Goal: Information Seeking & Learning: Learn about a topic

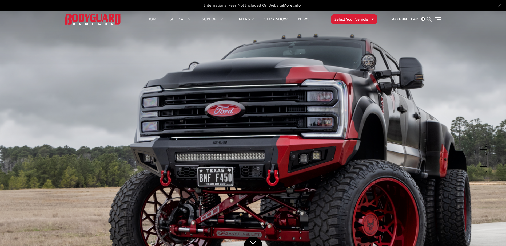
click at [428, 18] on icon at bounding box center [428, 19] width 5 height 5
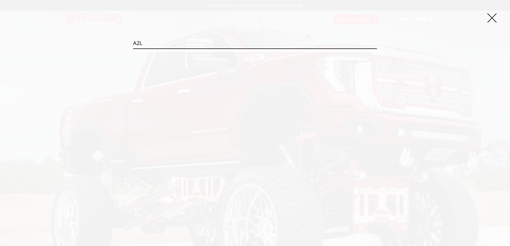
type input "A2L"
click at [377, 49] on input "Search" at bounding box center [377, 49] width 0 height 0
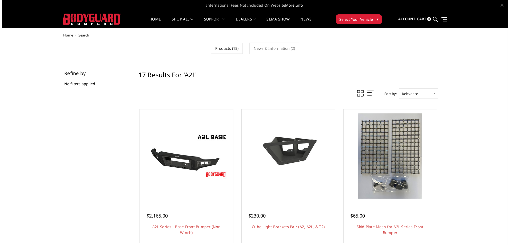
scroll to position [27, 0]
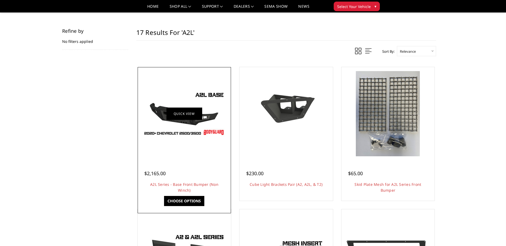
click at [179, 114] on link "Quick view" at bounding box center [184, 113] width 36 height 13
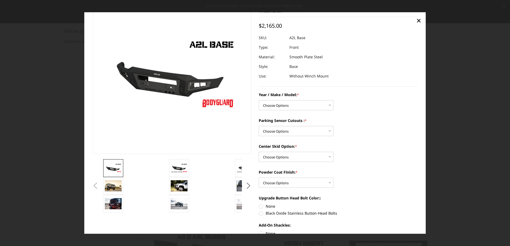
click at [99, 182] on button "Previous" at bounding box center [95, 186] width 8 height 8
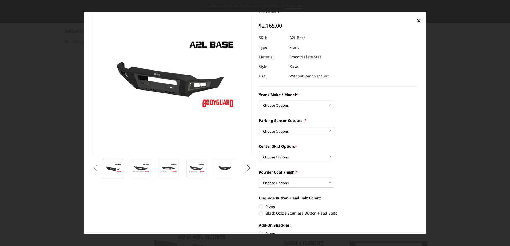
click at [113, 185] on div "Previous Next" at bounding box center [255, 172] width 332 height 357
click at [96, 167] on button "Previous" at bounding box center [95, 168] width 8 height 8
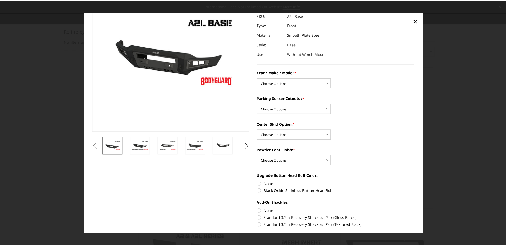
scroll to position [0, 0]
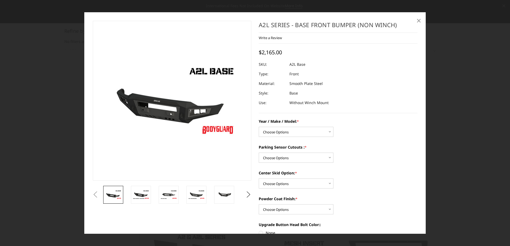
click at [420, 21] on span "×" at bounding box center [418, 20] width 5 height 11
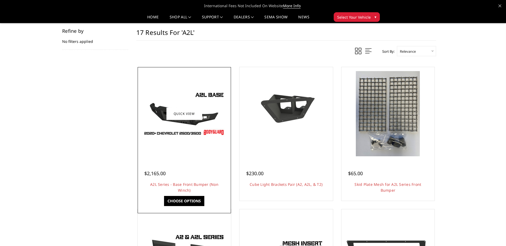
click at [167, 100] on img at bounding box center [184, 114] width 85 height 48
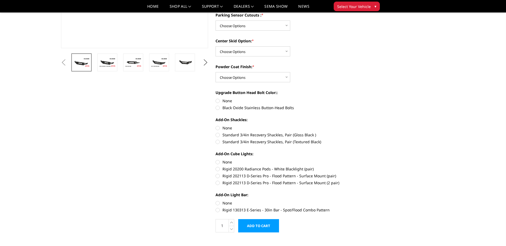
scroll to position [27, 0]
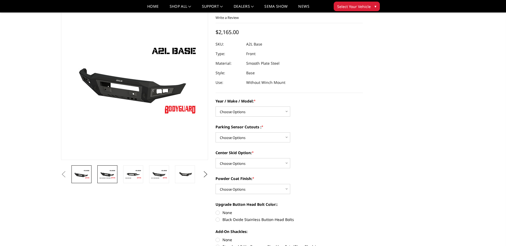
click at [104, 178] on img at bounding box center [107, 174] width 17 height 9
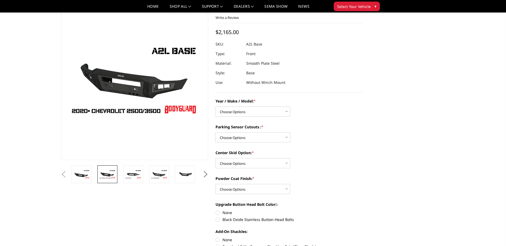
click at [68, 173] on button "Previous" at bounding box center [64, 175] width 8 height 8
drag, startPoint x: 81, startPoint y: 173, endPoint x: 77, endPoint y: 174, distance: 4.7
click at [68, 173] on button "Previous" at bounding box center [64, 175] width 8 height 8
click at [204, 175] on button "Next" at bounding box center [205, 175] width 8 height 8
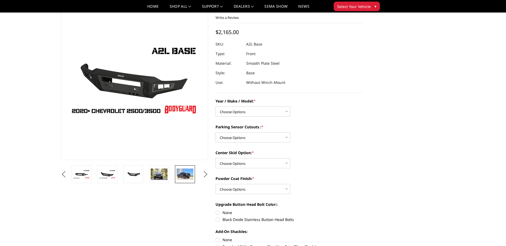
click at [186, 175] on img at bounding box center [184, 174] width 17 height 11
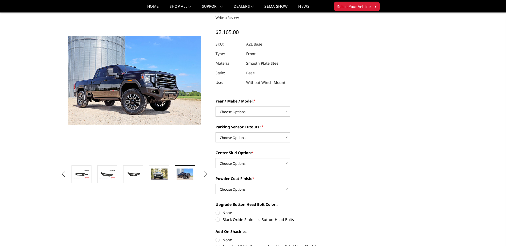
click at [207, 175] on button "Next" at bounding box center [205, 175] width 8 height 8
click at [164, 178] on img at bounding box center [159, 174] width 17 height 11
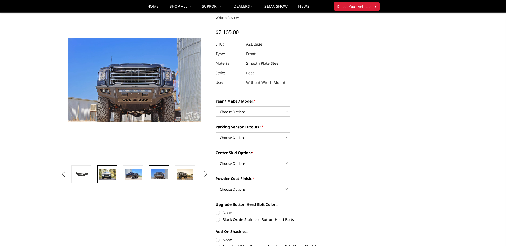
click at [104, 178] on img at bounding box center [107, 174] width 17 height 11
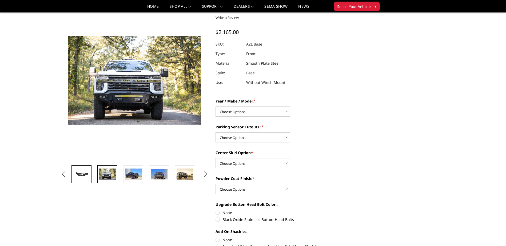
click at [86, 177] on img at bounding box center [81, 175] width 17 height 8
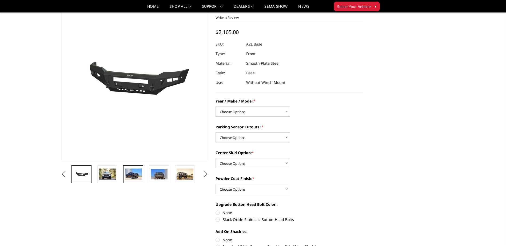
click at [132, 176] on img at bounding box center [133, 174] width 17 height 11
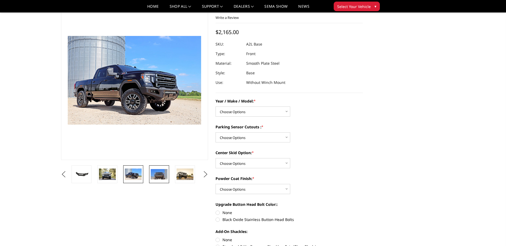
click at [159, 177] on img at bounding box center [159, 174] width 17 height 11
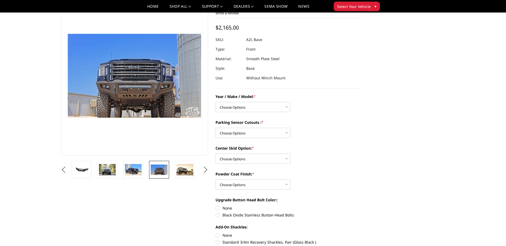
scroll to position [0, 0]
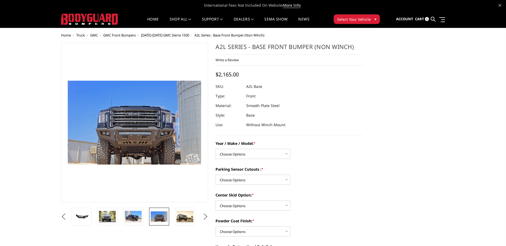
click at [60, 217] on button "Previous" at bounding box center [64, 217] width 8 height 8
click at [61, 216] on button "Previous" at bounding box center [64, 217] width 8 height 8
click at [63, 215] on button "Previous" at bounding box center [64, 217] width 8 height 8
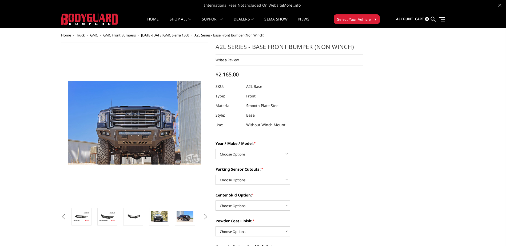
click at [63, 215] on button "Previous" at bounding box center [64, 217] width 8 height 8
drag, startPoint x: 97, startPoint y: 221, endPoint x: 91, endPoint y: 221, distance: 5.6
click at [96, 221] on li at bounding box center [109, 217] width 26 height 18
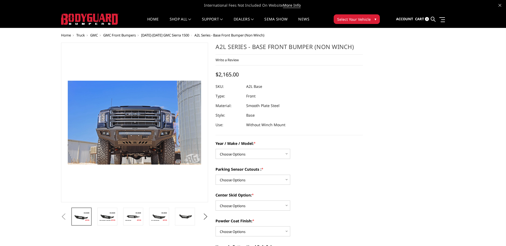
click at [87, 219] on img at bounding box center [81, 216] width 17 height 9
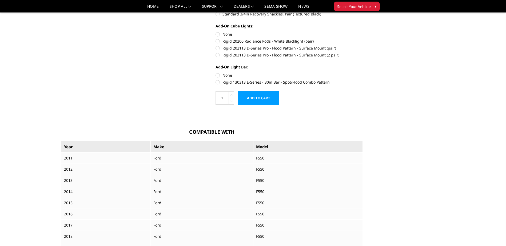
scroll to position [80, 0]
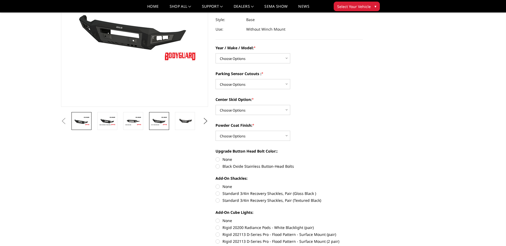
click at [165, 122] on img at bounding box center [159, 120] width 17 height 9
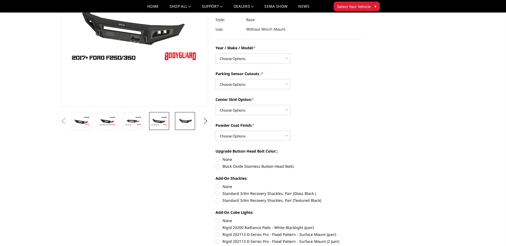
click at [185, 124] on img at bounding box center [184, 121] width 17 height 8
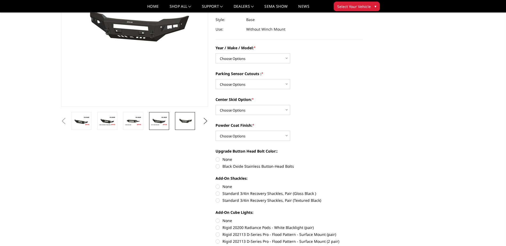
click at [165, 122] on img at bounding box center [159, 120] width 17 height 9
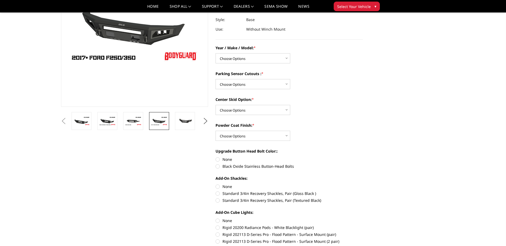
click at [146, 122] on li at bounding box center [135, 121] width 26 height 18
click at [142, 122] on link at bounding box center [133, 121] width 20 height 18
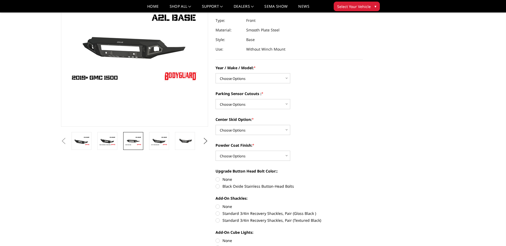
scroll to position [27, 0]
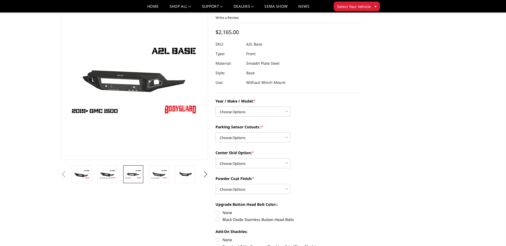
drag, startPoint x: 158, startPoint y: 175, endPoint x: 142, endPoint y: 176, distance: 16.6
click at [157, 175] on img at bounding box center [159, 174] width 17 height 9
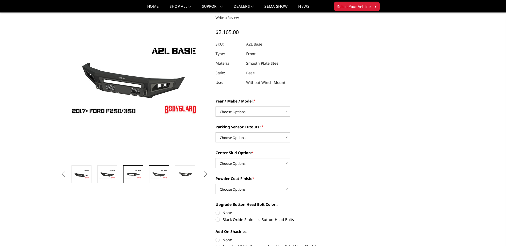
click at [133, 173] on img at bounding box center [133, 174] width 17 height 9
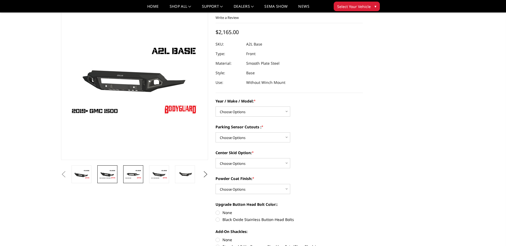
click at [111, 174] on img at bounding box center [107, 174] width 17 height 9
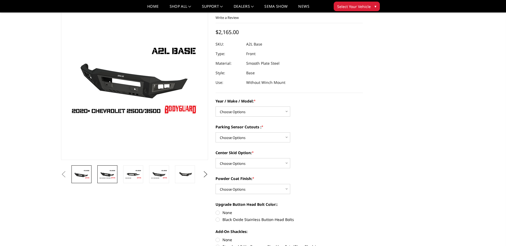
click at [81, 170] on img at bounding box center [81, 174] width 17 height 9
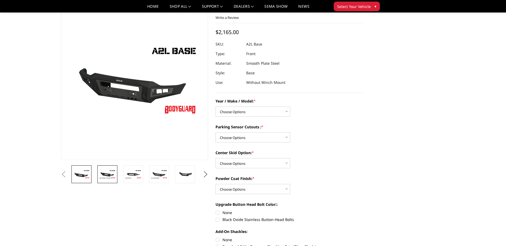
click at [107, 175] on img at bounding box center [107, 174] width 17 height 9
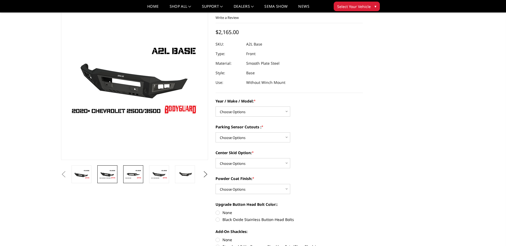
click at [135, 176] on img at bounding box center [133, 174] width 17 height 9
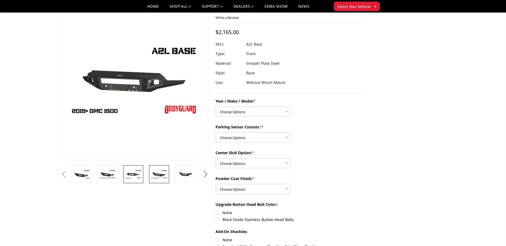
click at [157, 175] on img at bounding box center [159, 174] width 17 height 9
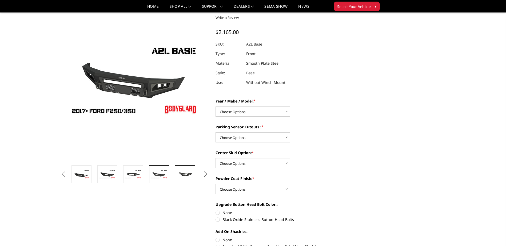
click at [181, 173] on img at bounding box center [184, 175] width 17 height 8
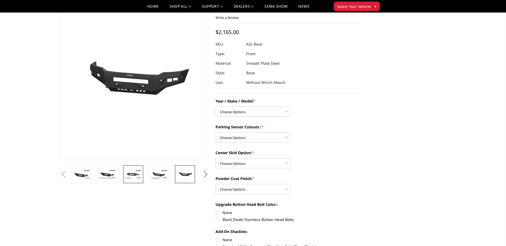
click at [133, 174] on img at bounding box center [133, 174] width 17 height 9
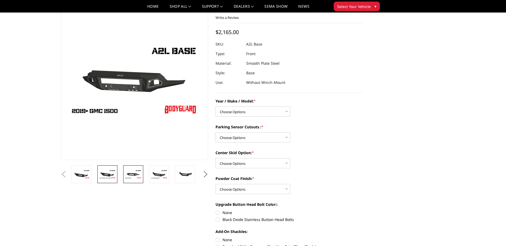
click at [104, 177] on img at bounding box center [107, 174] width 17 height 9
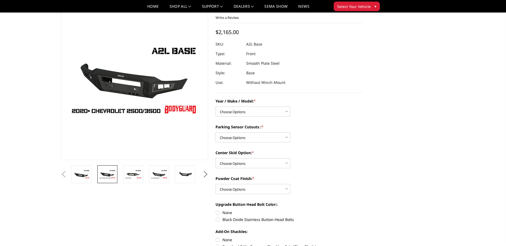
click at [68, 176] on button "Previous" at bounding box center [64, 175] width 8 height 8
click at [207, 175] on button "Next" at bounding box center [205, 175] width 8 height 8
click at [206, 175] on button "Next" at bounding box center [205, 175] width 8 height 8
click at [203, 176] on button "Next" at bounding box center [205, 175] width 8 height 8
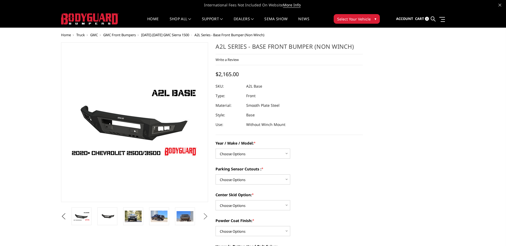
scroll to position [0, 0]
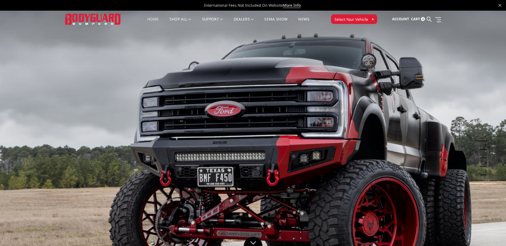
click at [429, 19] on icon at bounding box center [428, 19] width 5 height 5
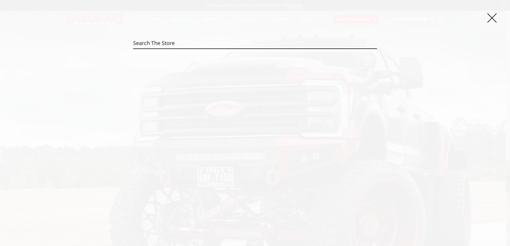
click at [160, 43] on input "Search" at bounding box center [255, 43] width 244 height 11
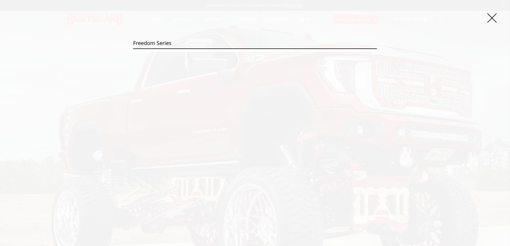
type input "freedom series"
click at [377, 49] on input "Search" at bounding box center [377, 49] width 0 height 0
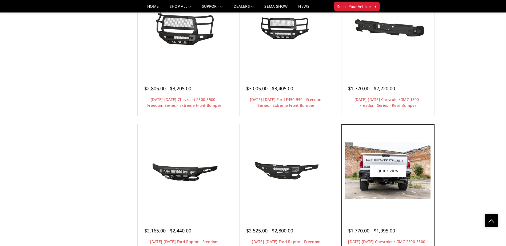
scroll to position [480, 0]
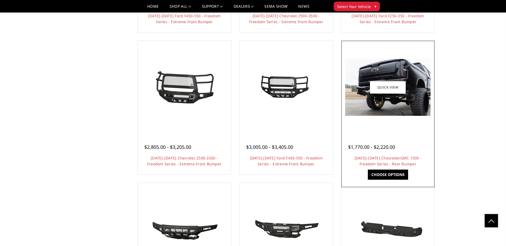
click at [411, 106] on img at bounding box center [387, 87] width 85 height 57
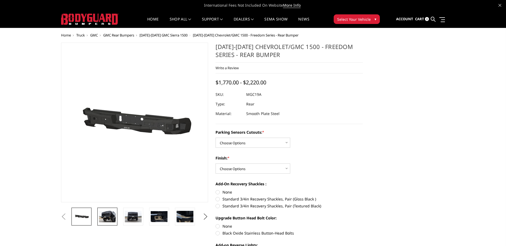
click at [103, 219] on img at bounding box center [107, 216] width 17 height 11
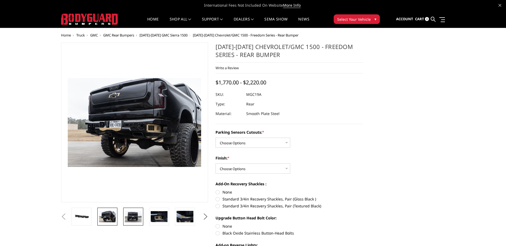
click at [139, 219] on img at bounding box center [133, 216] width 17 height 11
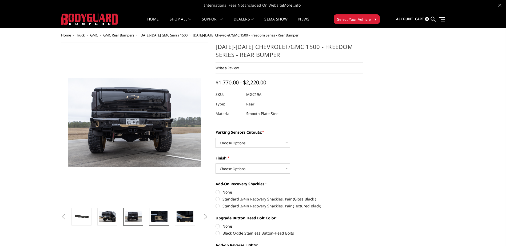
click at [164, 219] on img at bounding box center [159, 216] width 17 height 11
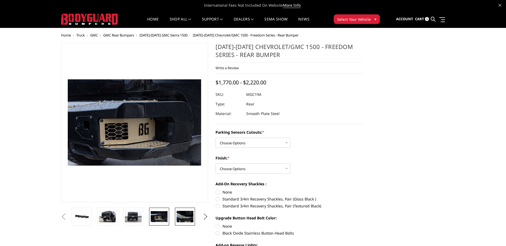
click at [188, 218] on img at bounding box center [184, 216] width 17 height 11
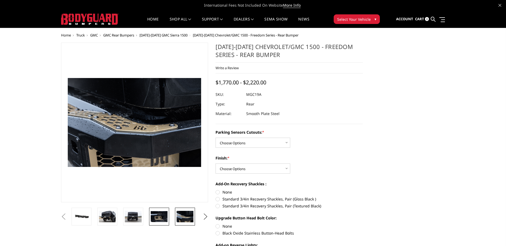
click at [162, 218] on img at bounding box center [159, 216] width 17 height 11
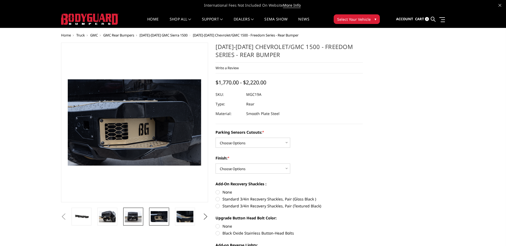
click at [131, 219] on img at bounding box center [133, 216] width 17 height 11
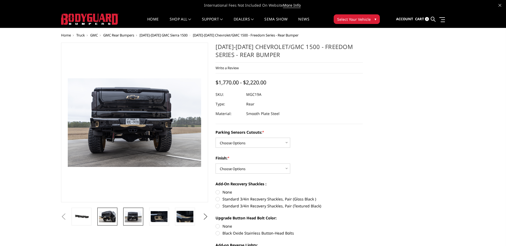
click at [112, 214] on img at bounding box center [107, 216] width 17 height 11
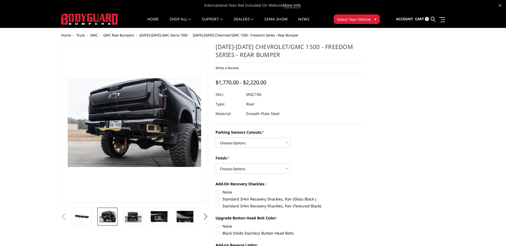
click at [68, 217] on button "Previous" at bounding box center [64, 217] width 8 height 8
click at [68, 220] on button "Previous" at bounding box center [64, 217] width 8 height 8
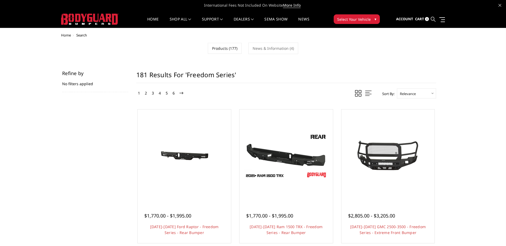
click at [432, 18] on icon at bounding box center [432, 19] width 5 height 5
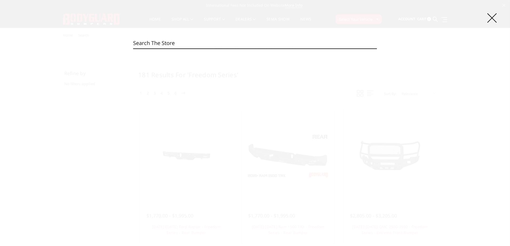
click at [199, 43] on input "Search" at bounding box center [255, 43] width 244 height 11
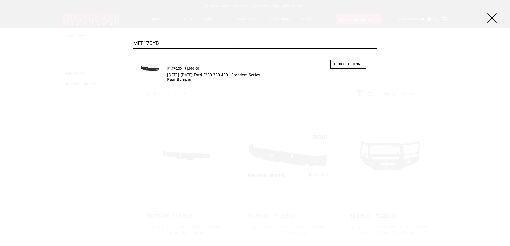
type input "MFF17BYB"
click at [210, 73] on link "[DATE]-[DATE] Ford F250-350-450 - Freedom Series - Rear Bumper" at bounding box center [215, 77] width 96 height 10
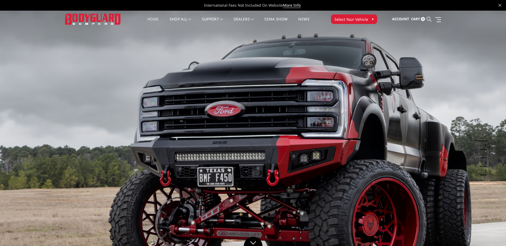
click at [430, 19] on icon at bounding box center [428, 19] width 5 height 5
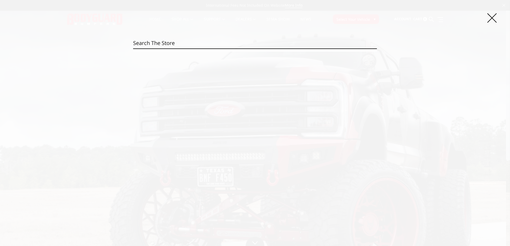
click at [209, 42] on input "Search" at bounding box center [255, 43] width 244 height 11
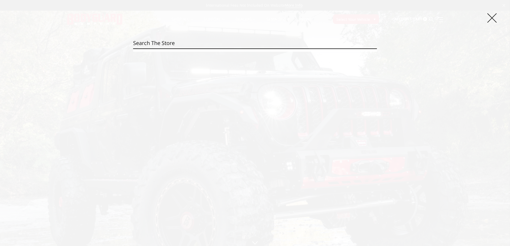
click at [492, 18] on icon at bounding box center [491, 17] width 9 height 9
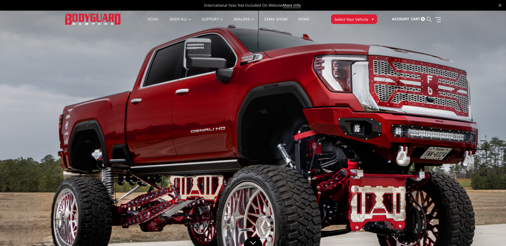
click at [428, 21] on icon at bounding box center [428, 19] width 5 height 5
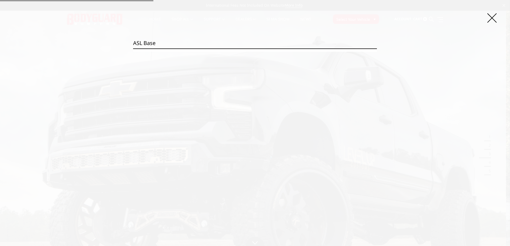
type input "ASL Base"
click at [377, 49] on input "Search" at bounding box center [377, 49] width 0 height 0
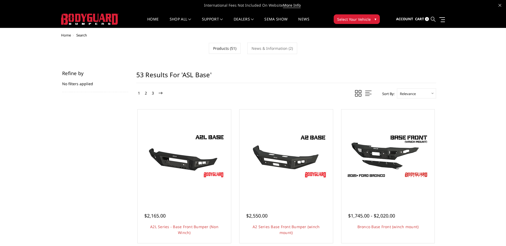
drag, startPoint x: 432, startPoint y: 21, endPoint x: 362, endPoint y: 48, distance: 75.3
click at [432, 21] on icon at bounding box center [432, 19] width 5 height 5
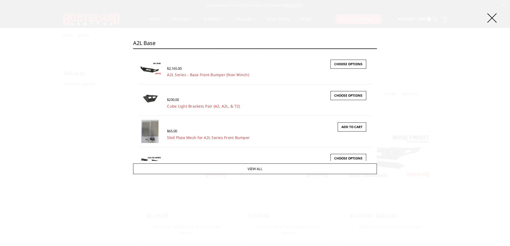
type input "A2L Base"
click at [377, 49] on input "Search" at bounding box center [377, 49] width 0 height 0
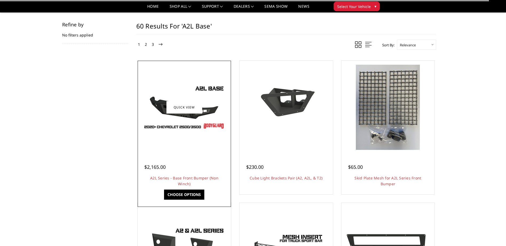
scroll to position [36, 0]
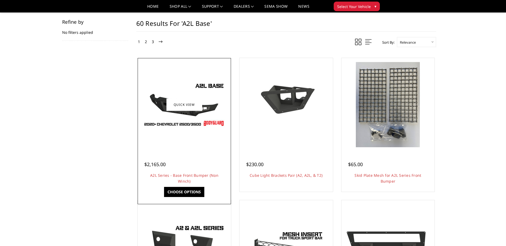
click at [156, 108] on img at bounding box center [184, 105] width 85 height 48
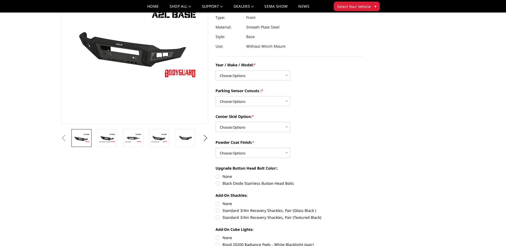
scroll to position [53, 0]
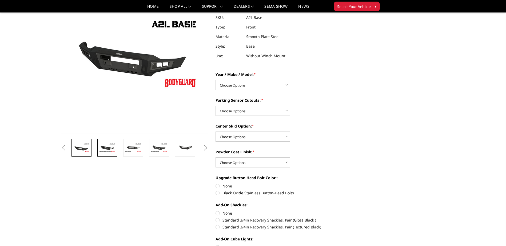
click at [112, 152] on img at bounding box center [107, 147] width 17 height 9
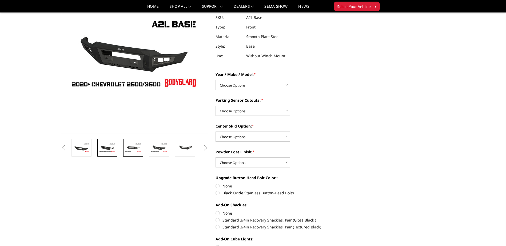
click at [131, 150] on img at bounding box center [133, 147] width 17 height 9
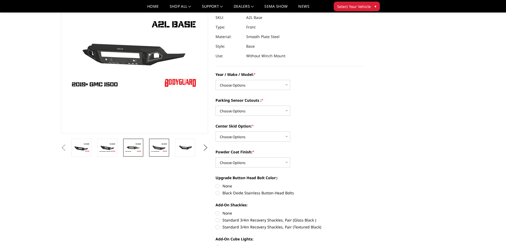
click at [152, 152] on img at bounding box center [159, 147] width 17 height 9
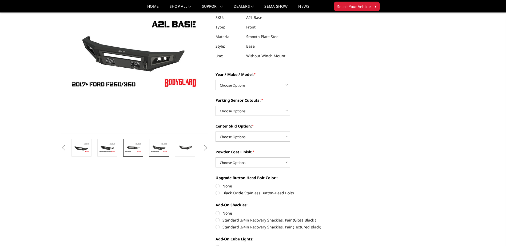
click at [135, 151] on img at bounding box center [133, 147] width 17 height 9
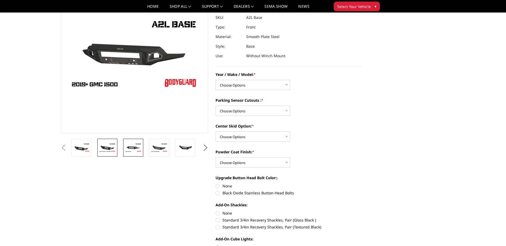
click at [108, 153] on link at bounding box center [107, 148] width 20 height 18
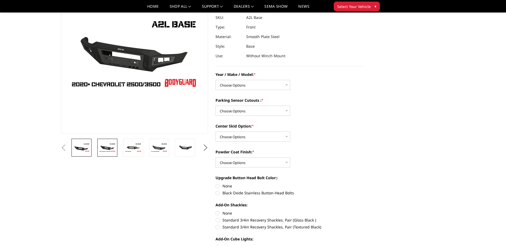
click at [87, 151] on img at bounding box center [81, 147] width 17 height 9
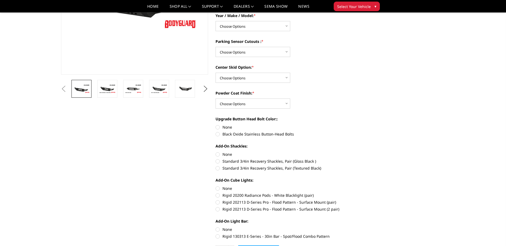
scroll to position [80, 0]
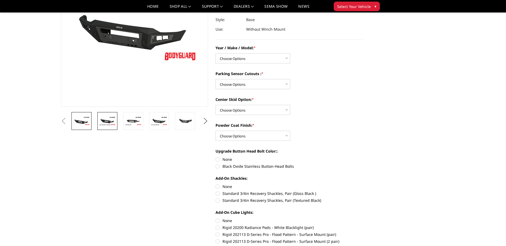
click at [105, 121] on img at bounding box center [107, 120] width 17 height 9
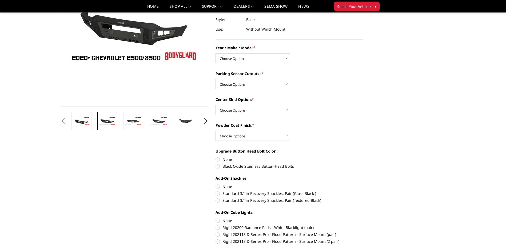
click at [68, 123] on button "Previous" at bounding box center [64, 121] width 8 height 8
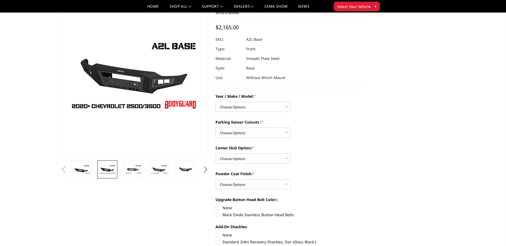
scroll to position [27, 0]
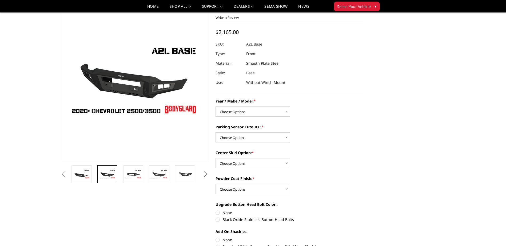
click at [68, 172] on button "Previous" at bounding box center [64, 175] width 8 height 8
click at [68, 178] on button "Previous" at bounding box center [64, 175] width 8 height 8
click at [84, 175] on img at bounding box center [81, 174] width 17 height 9
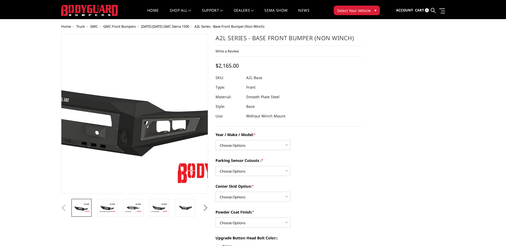
scroll to position [0, 0]
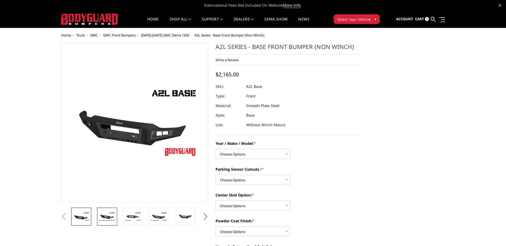
click at [113, 213] on img at bounding box center [107, 216] width 17 height 9
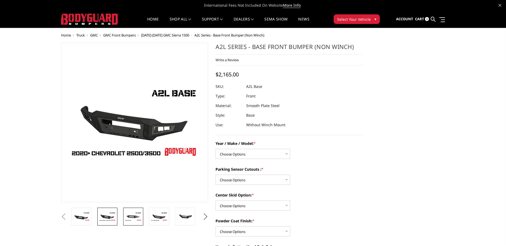
click at [130, 217] on img at bounding box center [133, 216] width 17 height 9
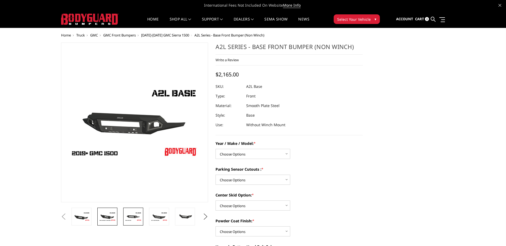
click at [111, 217] on img at bounding box center [107, 216] width 17 height 9
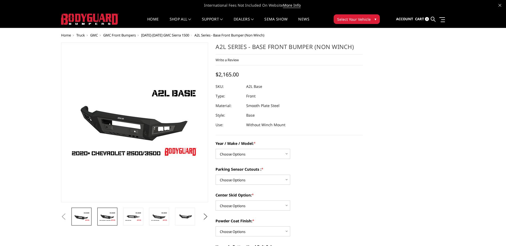
click at [87, 219] on img at bounding box center [81, 216] width 17 height 9
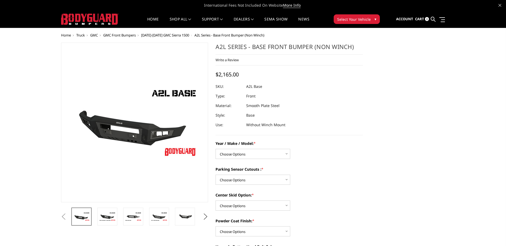
scroll to position [27, 0]
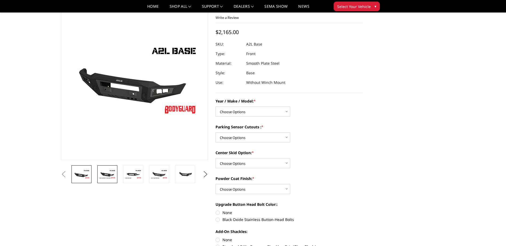
click at [110, 177] on img at bounding box center [107, 174] width 17 height 9
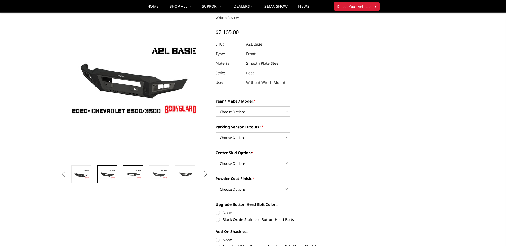
click at [134, 178] on img at bounding box center [133, 174] width 17 height 9
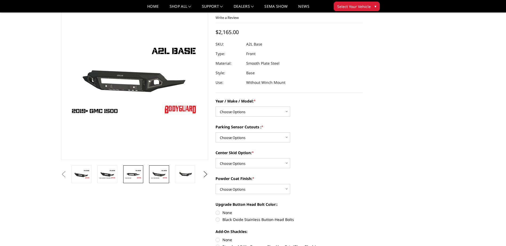
click at [158, 179] on img at bounding box center [159, 174] width 17 height 9
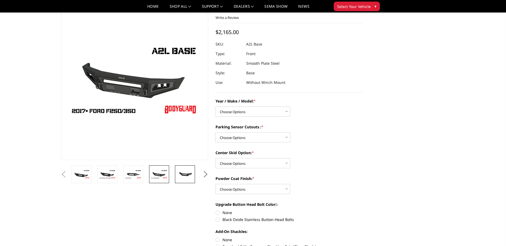
click at [185, 178] on img at bounding box center [184, 175] width 17 height 8
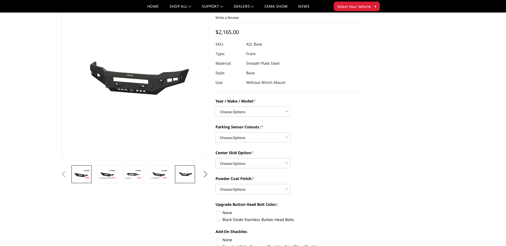
click at [85, 174] on img at bounding box center [81, 174] width 17 height 9
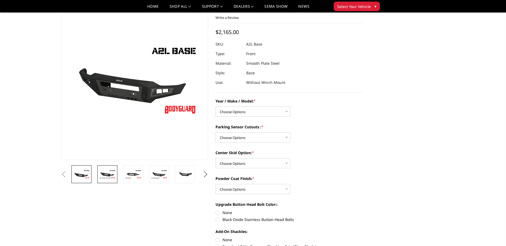
click at [114, 175] on img at bounding box center [107, 174] width 17 height 9
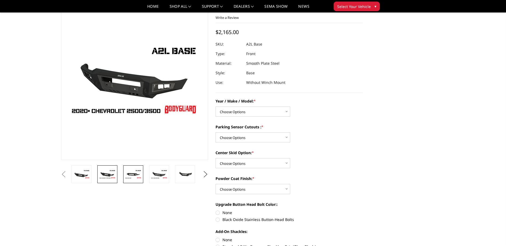
click at [136, 176] on img at bounding box center [133, 174] width 17 height 9
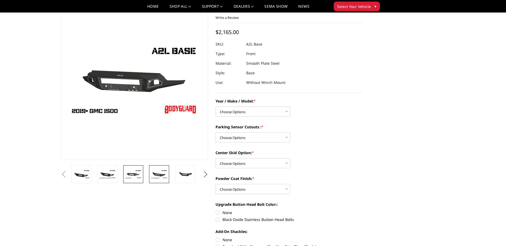
click at [161, 178] on img at bounding box center [159, 174] width 17 height 9
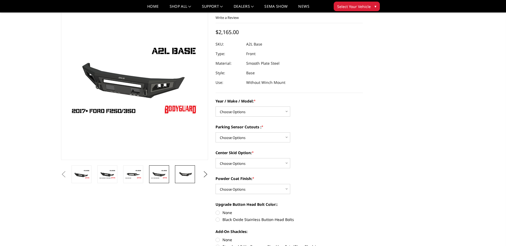
click at [183, 179] on link at bounding box center [185, 174] width 20 height 18
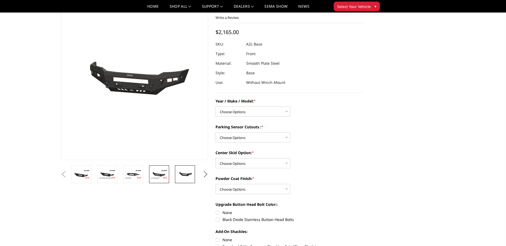
click at [161, 177] on img at bounding box center [159, 174] width 17 height 9
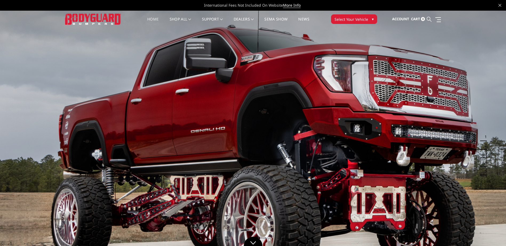
click at [431, 18] on icon at bounding box center [428, 19] width 5 height 5
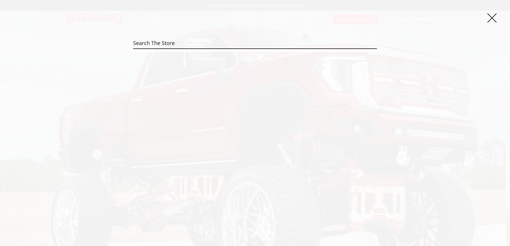
click at [260, 44] on input "Search" at bounding box center [255, 43] width 244 height 11
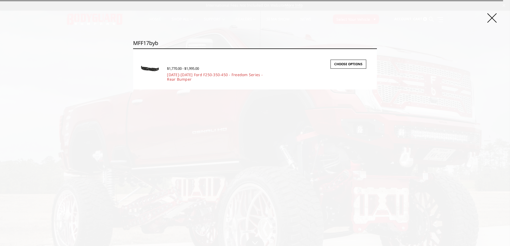
type input "MFF17byb"
click at [377, 49] on input "Search" at bounding box center [377, 49] width 0 height 0
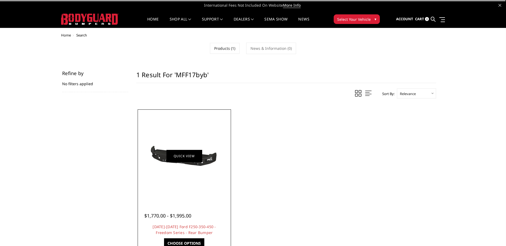
click at [197, 159] on link "Quick view" at bounding box center [184, 156] width 36 height 13
